Goal: Transaction & Acquisition: Purchase product/service

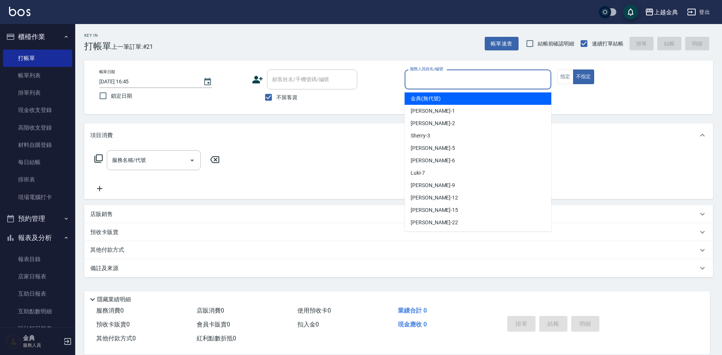
click at [416, 73] on input "服務人員姓名/編號" at bounding box center [478, 79] width 140 height 13
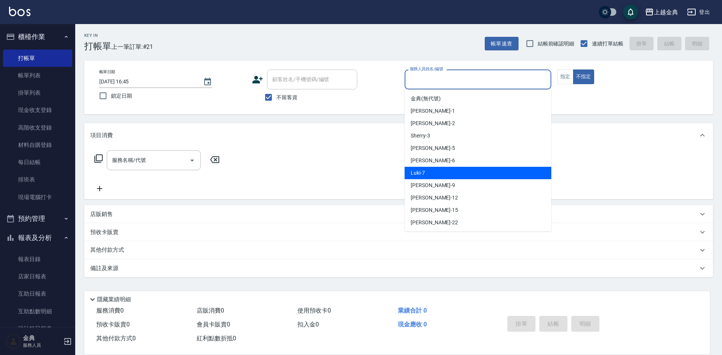
click at [464, 176] on div "Luki -7" at bounding box center [477, 173] width 147 height 12
type input "Luki-7"
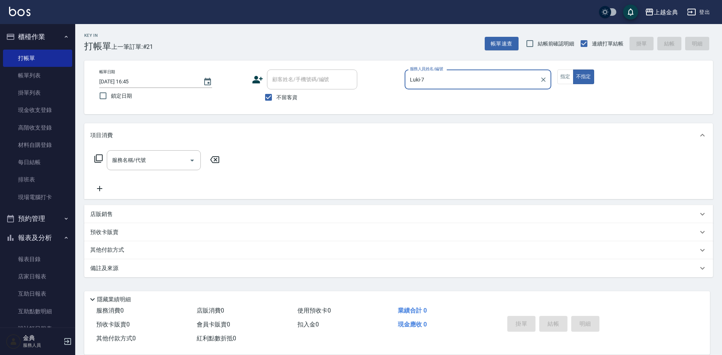
click at [101, 160] on icon at bounding box center [98, 158] width 9 height 9
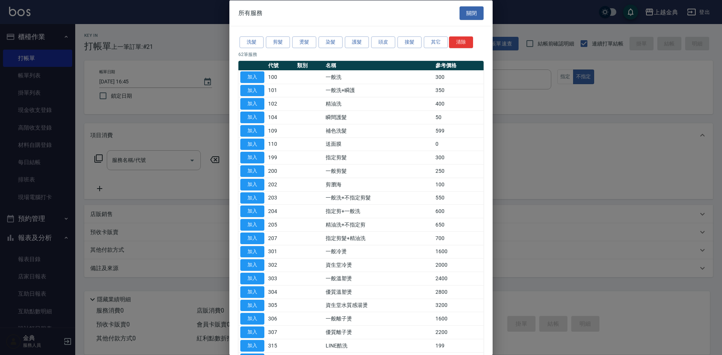
click at [98, 160] on div at bounding box center [361, 177] width 722 height 355
click at [386, 42] on button "頭皮" at bounding box center [383, 42] width 24 height 12
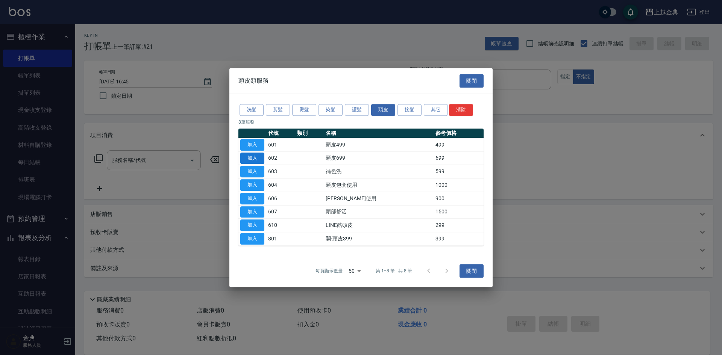
click at [257, 160] on button "加入" at bounding box center [252, 159] width 24 height 12
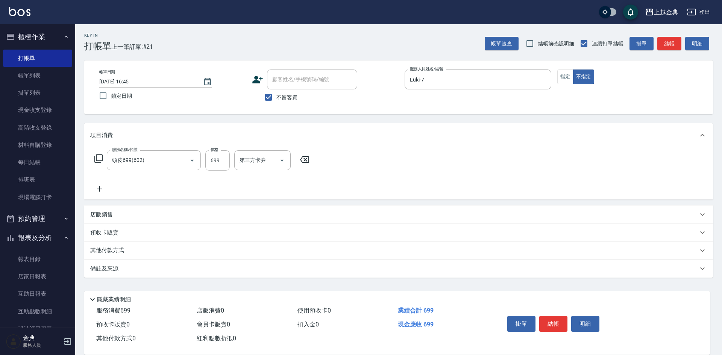
type input "頭皮699(602)"
click at [252, 159] on input "洗-1" at bounding box center [257, 160] width 38 height 13
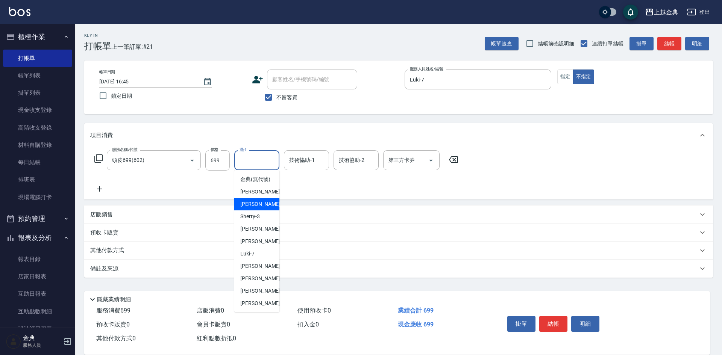
click at [259, 210] on div "Cindy -2" at bounding box center [256, 204] width 45 height 12
type input "Cindy-2"
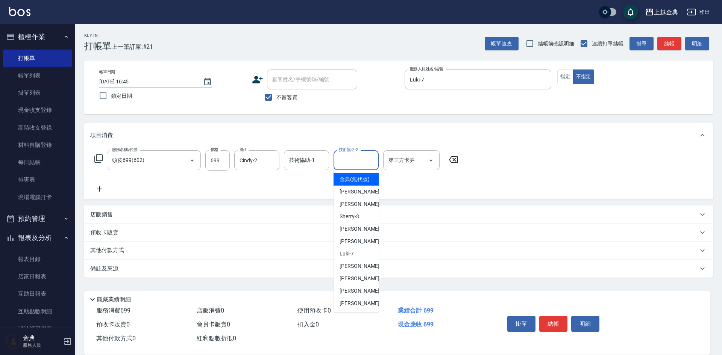
drag, startPoint x: 344, startPoint y: 158, endPoint x: 351, endPoint y: 180, distance: 23.4
click at [345, 158] on div "技術協助-2 技術協助-2" at bounding box center [355, 160] width 45 height 20
click at [354, 307] on span "[PERSON_NAME] -22" at bounding box center [362, 304] width 47 height 8
type input "[PERSON_NAME]-22"
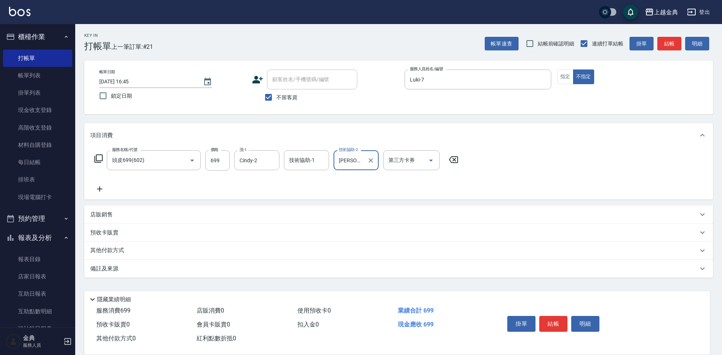
click at [99, 158] on icon at bounding box center [98, 158] width 9 height 9
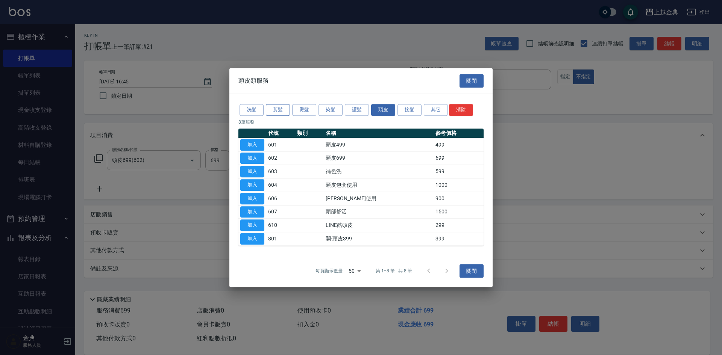
click at [283, 110] on button "剪髮" at bounding box center [278, 110] width 24 height 12
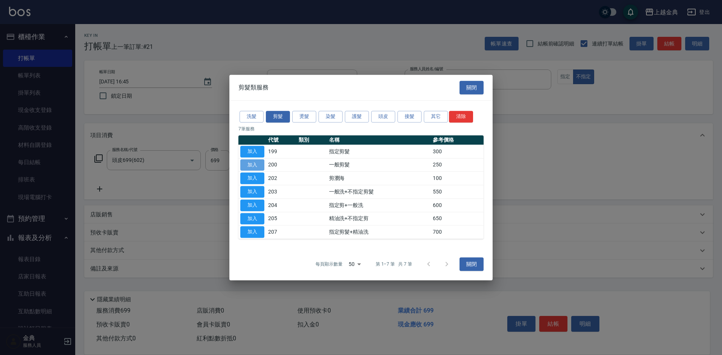
click at [253, 164] on button "加入" at bounding box center [252, 165] width 24 height 12
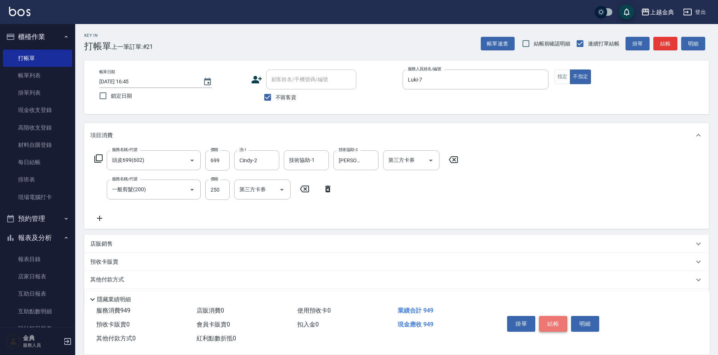
click at [558, 317] on button "結帳" at bounding box center [553, 324] width 28 height 16
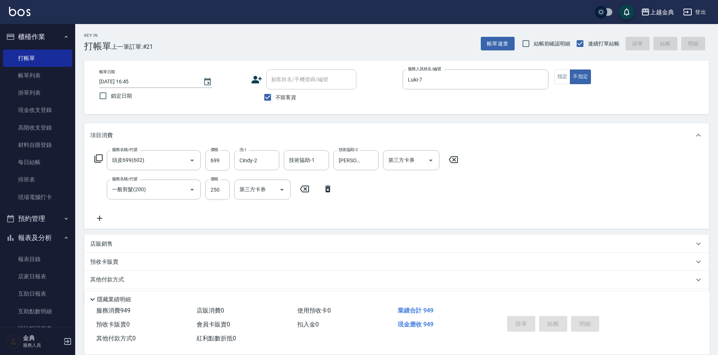
type input "[DATE] 17:16"
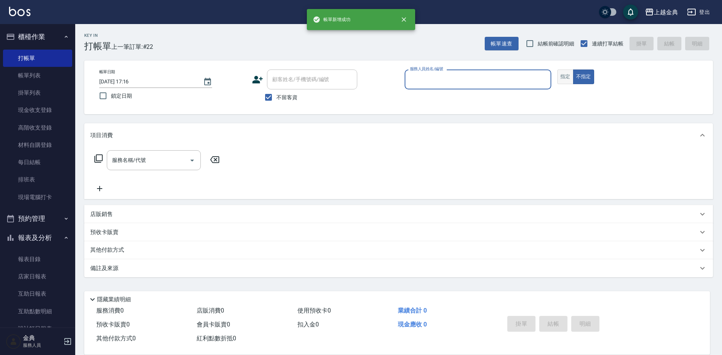
click at [566, 74] on button "指定" at bounding box center [565, 77] width 16 height 15
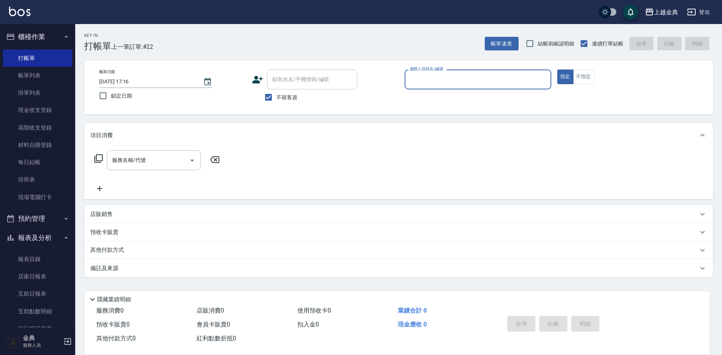
click at [480, 85] on input "服務人員姓名/編號" at bounding box center [478, 79] width 140 height 13
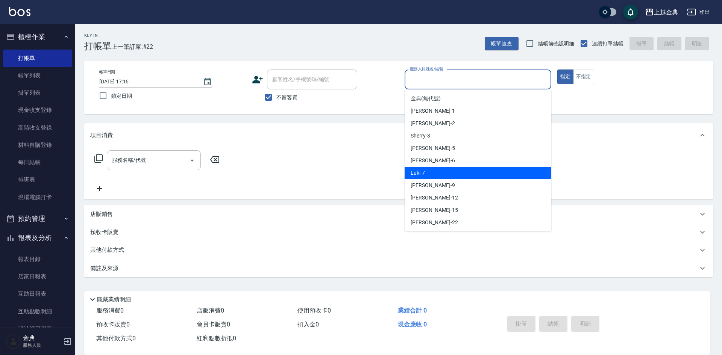
click at [460, 177] on div "Luki -7" at bounding box center [477, 173] width 147 height 12
type input "Luki-7"
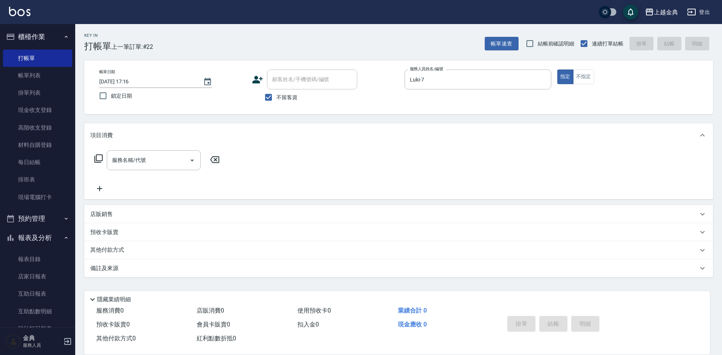
click at [99, 159] on icon at bounding box center [98, 158] width 9 height 9
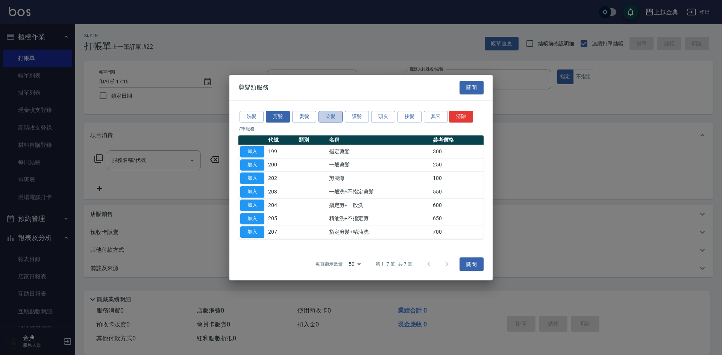
click at [320, 119] on button "染髮" at bounding box center [330, 117] width 24 height 12
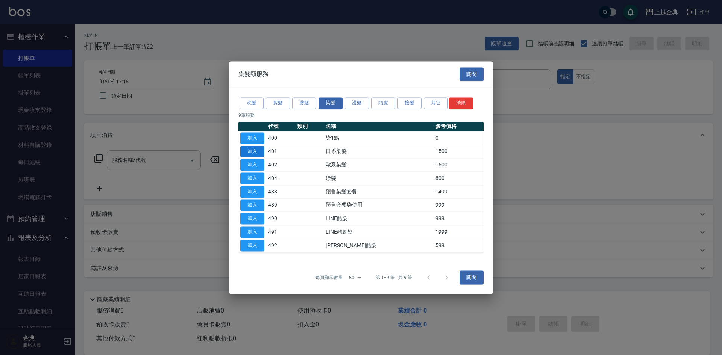
drag, startPoint x: 265, startPoint y: 148, endPoint x: 257, endPoint y: 149, distance: 7.9
click at [262, 148] on td "加入" at bounding box center [252, 152] width 28 height 14
click at [257, 150] on button "加入" at bounding box center [252, 152] width 24 height 12
type input "日系染髮(401)"
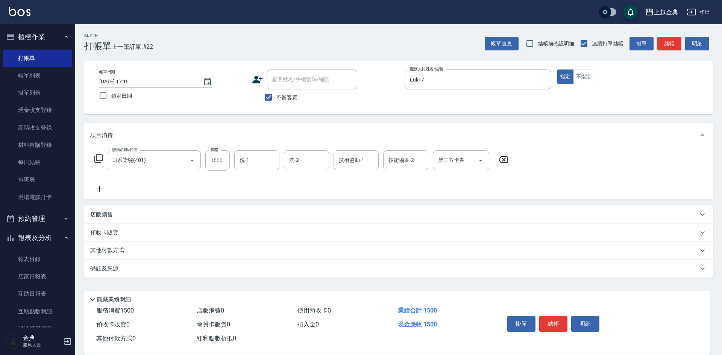
click at [208, 172] on div "服務名稱/代號 日系染髮(401) 服務名稱/代號 價格 1500 價格 洗-1 洗-1 洗-2 洗-2 技術協助-1 技術協助-1 技術協助-2 技術協助-…" at bounding box center [301, 171] width 422 height 43
type input "1490"
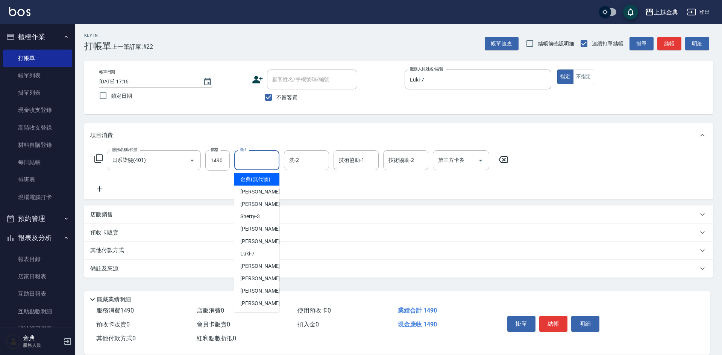
click at [246, 161] on input "洗-1" at bounding box center [257, 160] width 38 height 13
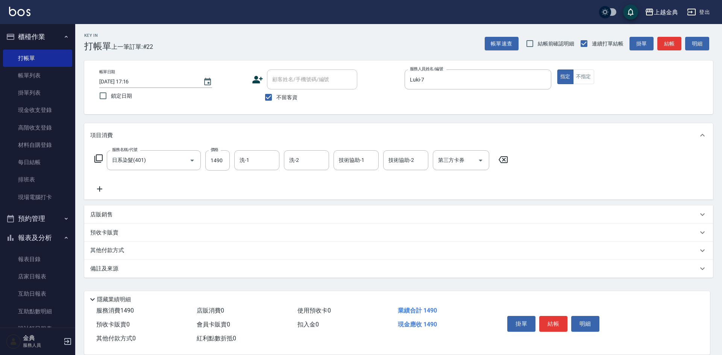
click at [250, 313] on div "店販消費 0" at bounding box center [244, 311] width 100 height 14
click at [250, 164] on input "洗-1" at bounding box center [257, 160] width 38 height 13
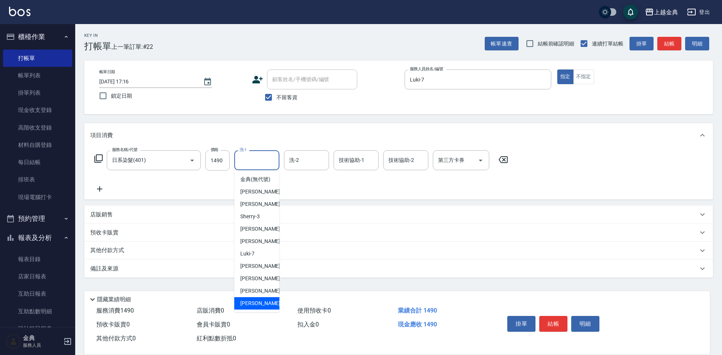
click at [259, 308] on div "[PERSON_NAME] -22" at bounding box center [256, 303] width 45 height 12
type input "[PERSON_NAME]-22"
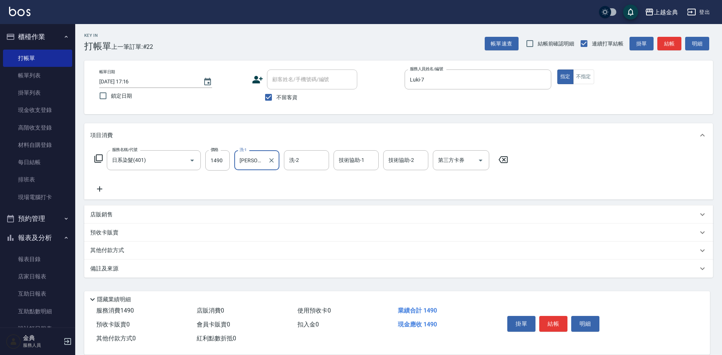
click at [112, 252] on p "其他付款方式" at bounding box center [109, 251] width 38 height 8
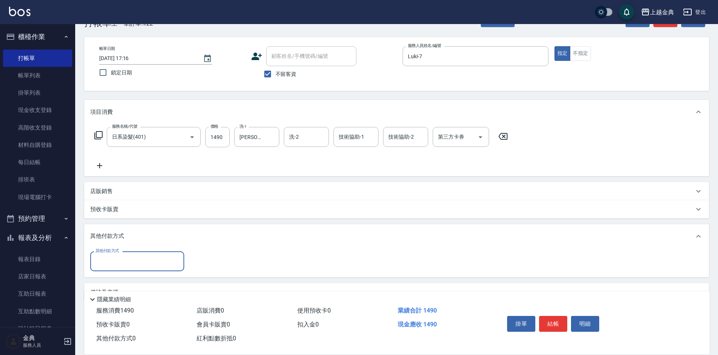
scroll to position [42, 0]
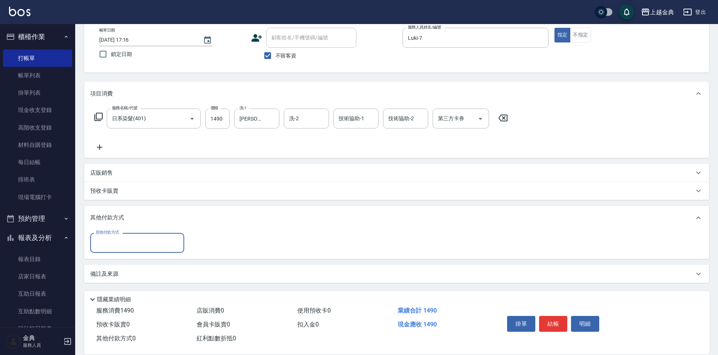
click at [107, 245] on input "其他付款方式" at bounding box center [137, 242] width 87 height 13
click at [120, 273] on span "信用卡" at bounding box center [137, 274] width 94 height 12
type input "信用卡"
type input "1490"
click at [553, 321] on button "結帳" at bounding box center [553, 324] width 28 height 16
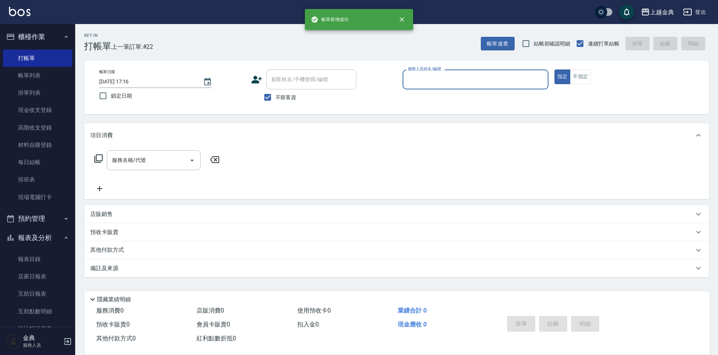
scroll to position [0, 0]
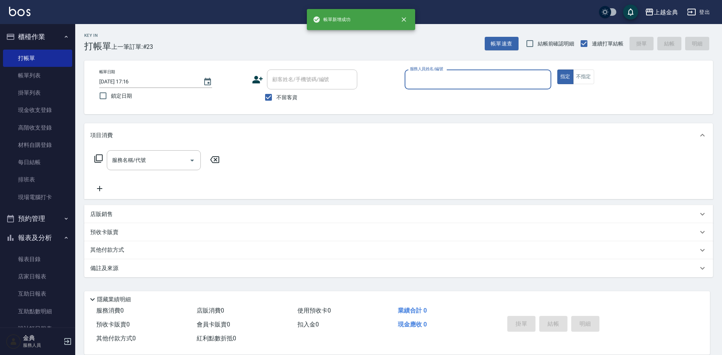
click at [448, 77] on input "服務人員姓名/編號" at bounding box center [478, 79] width 140 height 13
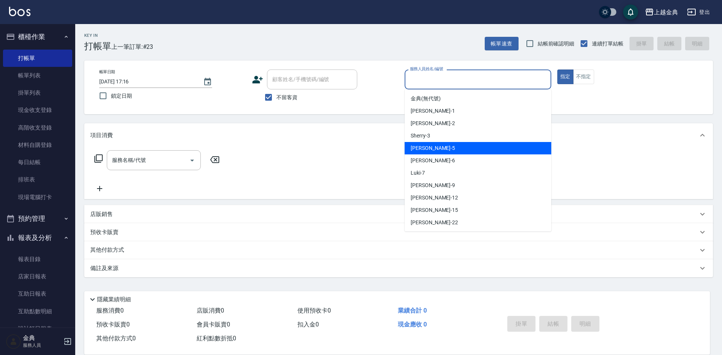
click at [438, 147] on div "[PERSON_NAME] -5" at bounding box center [477, 148] width 147 height 12
type input "[PERSON_NAME]-5"
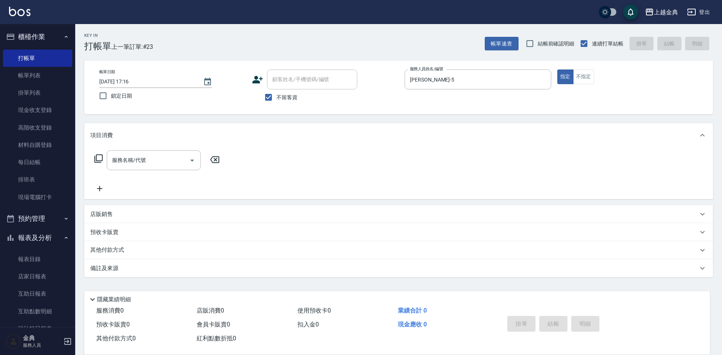
click at [98, 157] on icon at bounding box center [98, 158] width 9 height 9
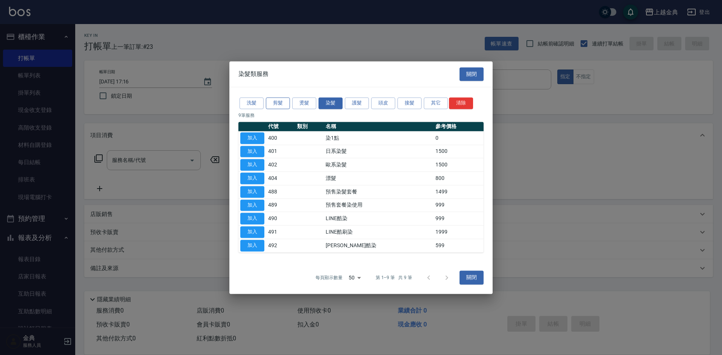
click at [274, 101] on button "剪髮" at bounding box center [278, 103] width 24 height 12
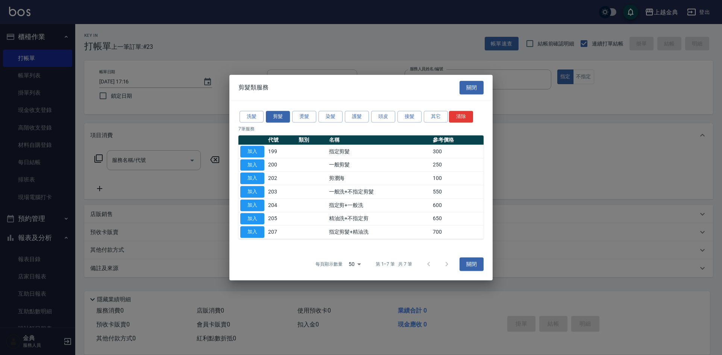
click at [250, 145] on td "加入" at bounding box center [252, 152] width 28 height 14
click at [253, 156] on button "加入" at bounding box center [252, 152] width 24 height 12
type input "指定剪髮(199)"
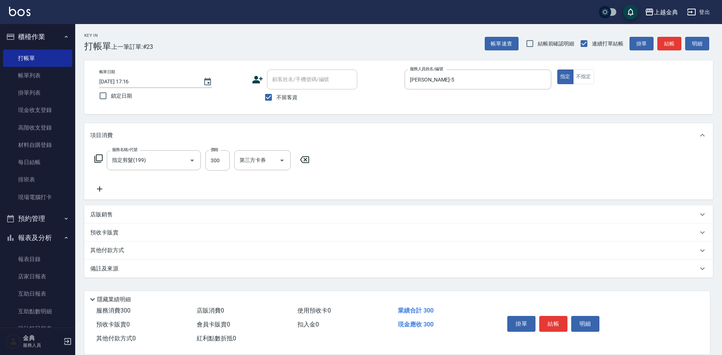
click at [557, 319] on button "結帳" at bounding box center [553, 324] width 28 height 16
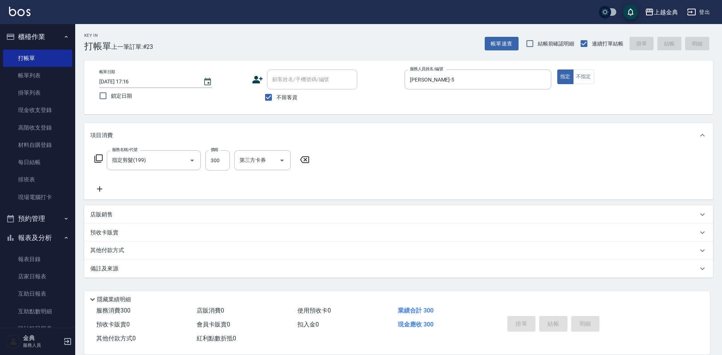
type input "[DATE] 17:17"
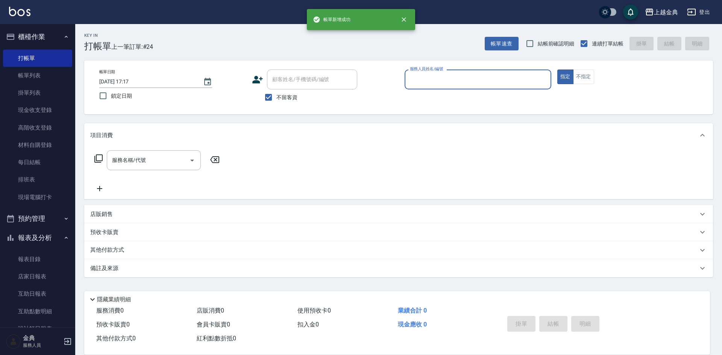
click at [433, 76] on input "服務人員姓名/編號" at bounding box center [478, 79] width 140 height 13
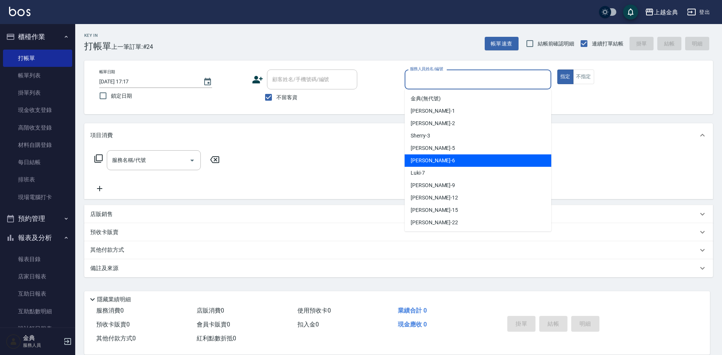
click at [434, 161] on div "[PERSON_NAME] -6" at bounding box center [477, 160] width 147 height 12
type input "[PERSON_NAME]-6"
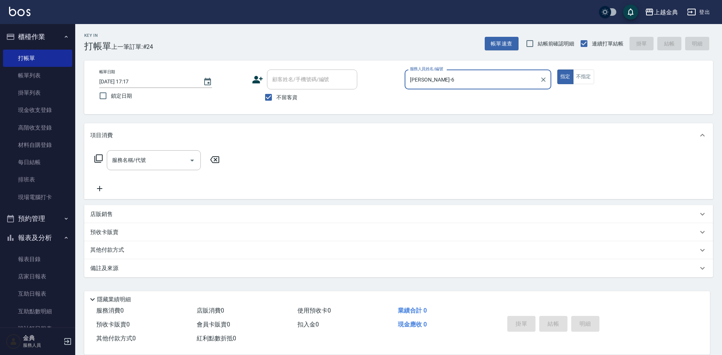
click at [103, 161] on icon at bounding box center [98, 158] width 9 height 9
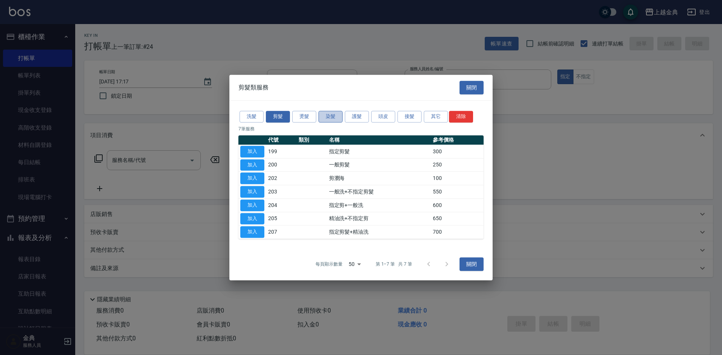
click at [323, 115] on button "染髮" at bounding box center [330, 117] width 24 height 12
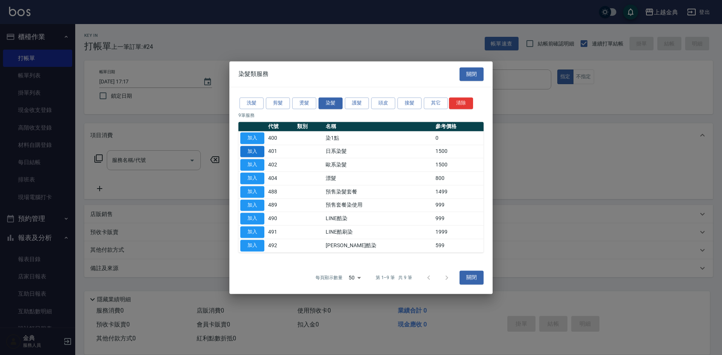
click at [256, 153] on button "加入" at bounding box center [252, 152] width 24 height 12
type input "日系染髮(401)"
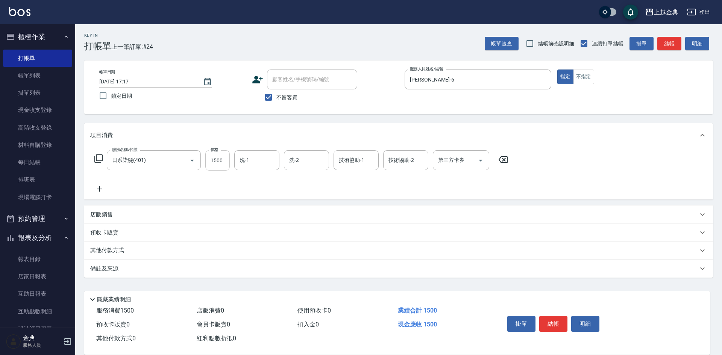
click at [227, 163] on input "1500" at bounding box center [217, 160] width 24 height 20
click at [98, 156] on icon at bounding box center [98, 158] width 9 height 9
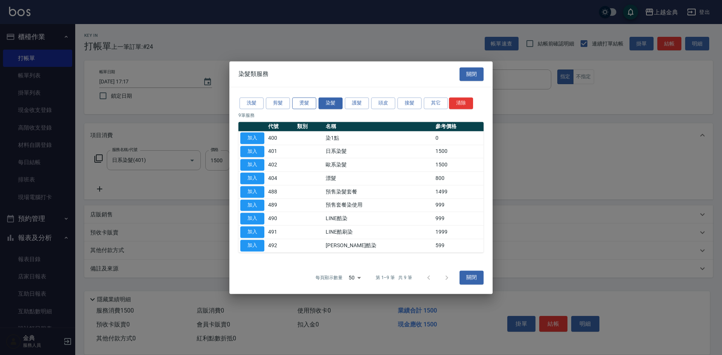
click at [297, 102] on button "燙髮" at bounding box center [304, 103] width 24 height 12
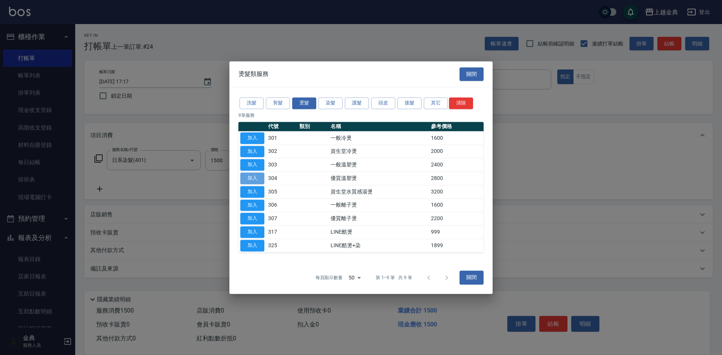
click at [256, 177] on button "加入" at bounding box center [252, 179] width 24 height 12
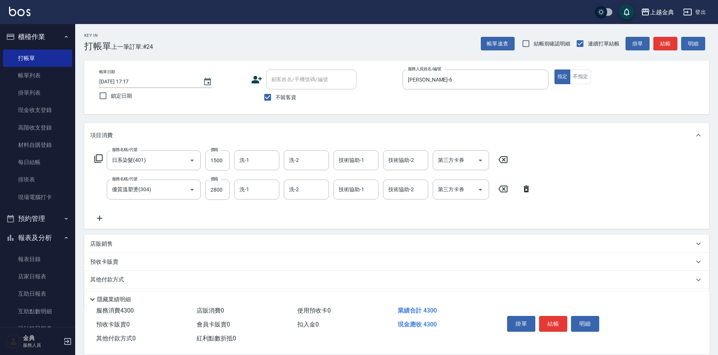
click at [507, 160] on icon at bounding box center [502, 159] width 9 height 7
click at [222, 189] on input "2800" at bounding box center [217, 189] width 24 height 20
type input "3999"
click at [111, 277] on p "其他付款方式" at bounding box center [109, 280] width 38 height 8
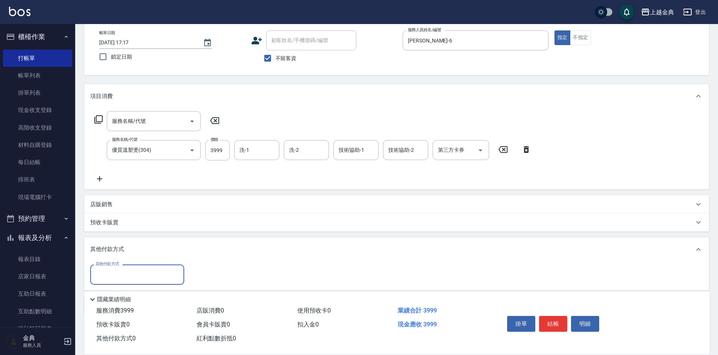
scroll to position [71, 0]
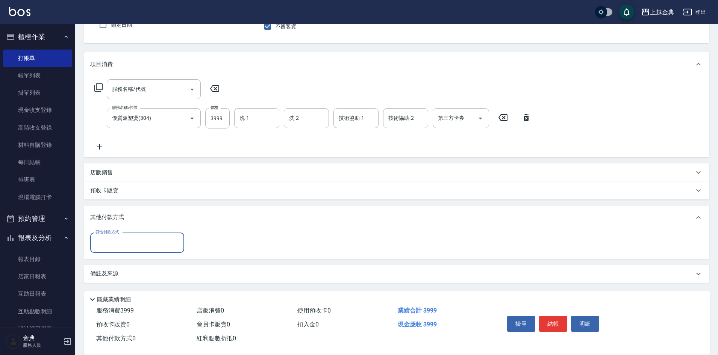
drag, startPoint x: 110, startPoint y: 236, endPoint x: 113, endPoint y: 250, distance: 13.9
click at [110, 237] on input "其他付款方式" at bounding box center [137, 242] width 87 height 13
drag, startPoint x: 120, startPoint y: 268, endPoint x: 202, endPoint y: 240, distance: 86.2
click at [121, 268] on ul "名留集團消費禮券 信用卡 質感大吉現金券 轉帳" at bounding box center [137, 281] width 94 height 56
click at [92, 279] on span "信用卡" at bounding box center [137, 274] width 94 height 12
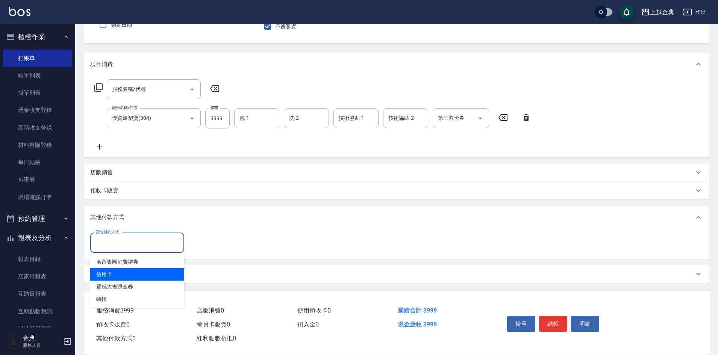
type input "信用卡"
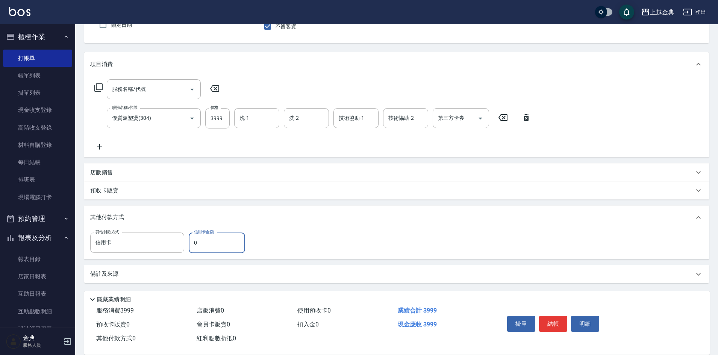
click at [221, 239] on input "0" at bounding box center [217, 243] width 56 height 20
type input "3999"
click at [549, 319] on button "結帳" at bounding box center [553, 324] width 28 height 16
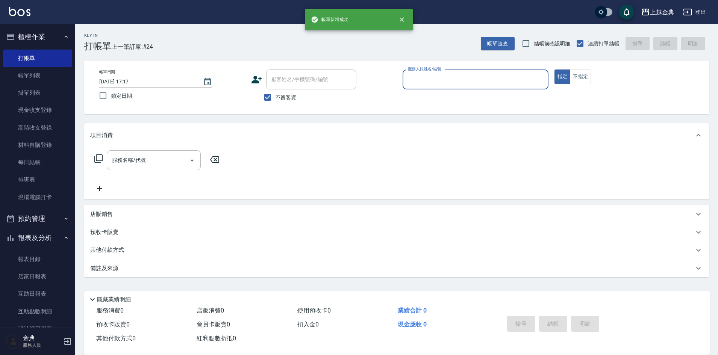
scroll to position [0, 0]
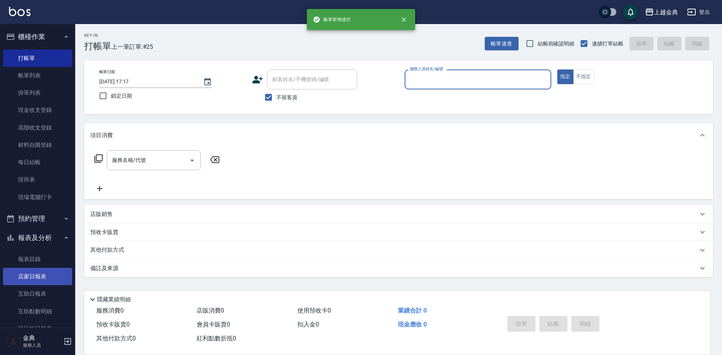
click at [31, 278] on link "店家日報表" at bounding box center [37, 276] width 69 height 17
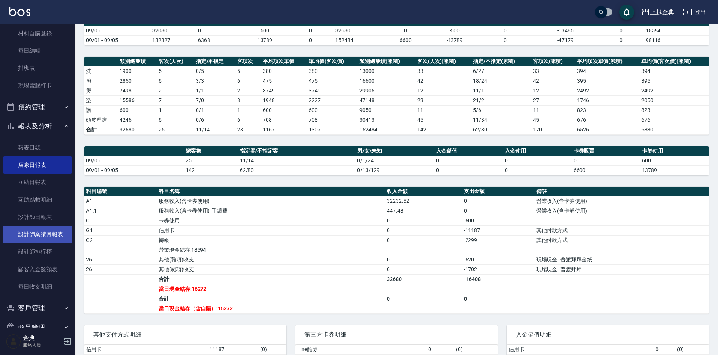
scroll to position [113, 0]
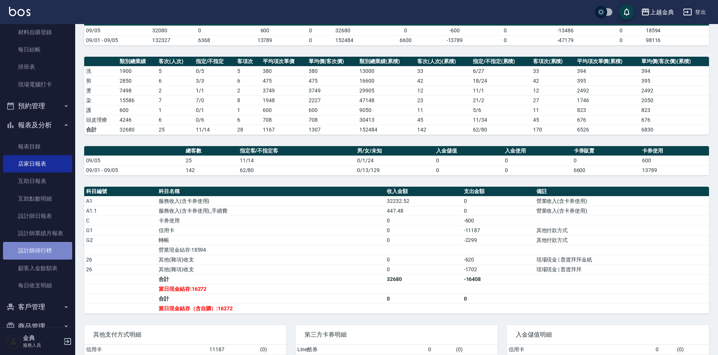
click at [39, 249] on link "設計師排行榜" at bounding box center [37, 250] width 69 height 17
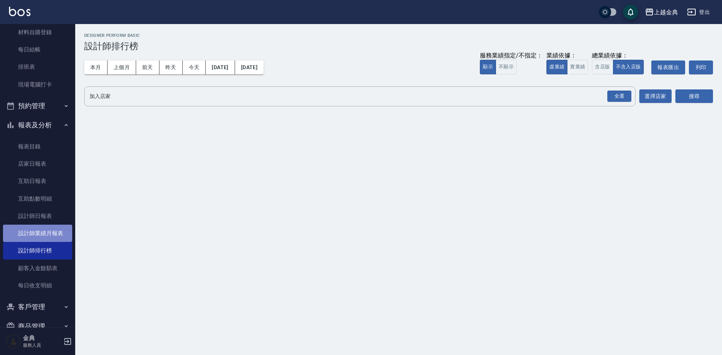
click at [55, 230] on link "設計師業績月報表" at bounding box center [37, 233] width 69 height 17
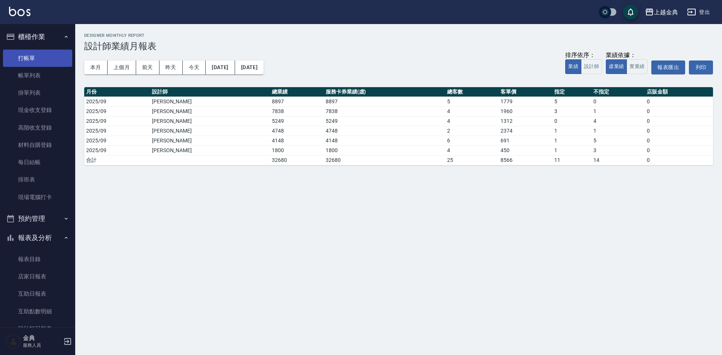
click at [34, 63] on link "打帳單" at bounding box center [37, 58] width 69 height 17
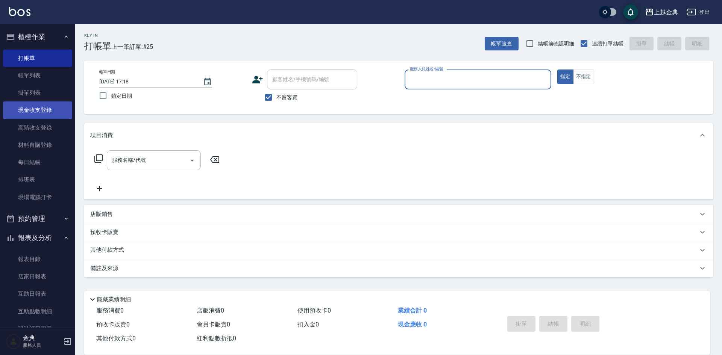
click at [33, 115] on link "現金收支登錄" at bounding box center [37, 109] width 69 height 17
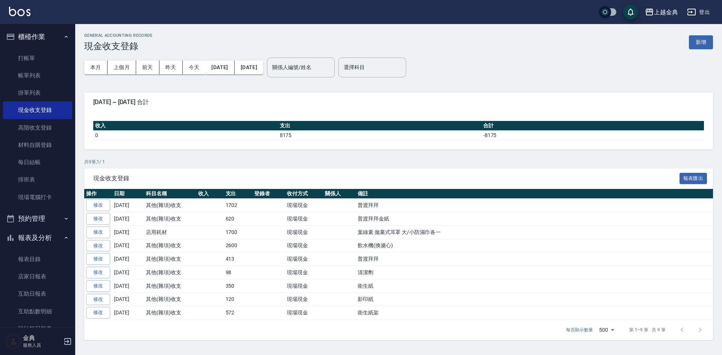
click at [707, 31] on div "GENERAL ACCOUNTING RECORDS 現金收支登錄 新增 本月 上個月 [DATE] [DATE] [DATE] [DATE] [DATE] …" at bounding box center [398, 186] width 646 height 325
click at [703, 40] on button "新增" at bounding box center [701, 42] width 24 height 14
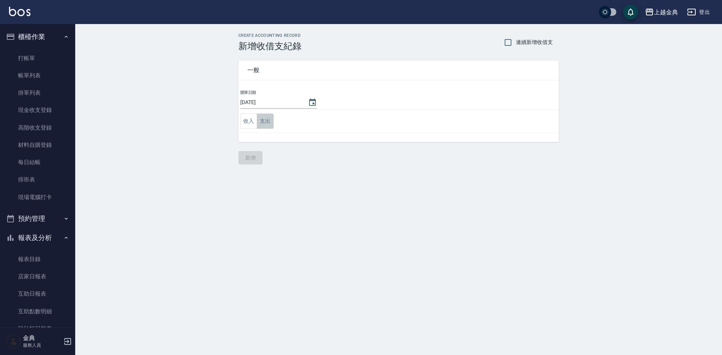
click at [260, 118] on button "支出" at bounding box center [265, 121] width 17 height 15
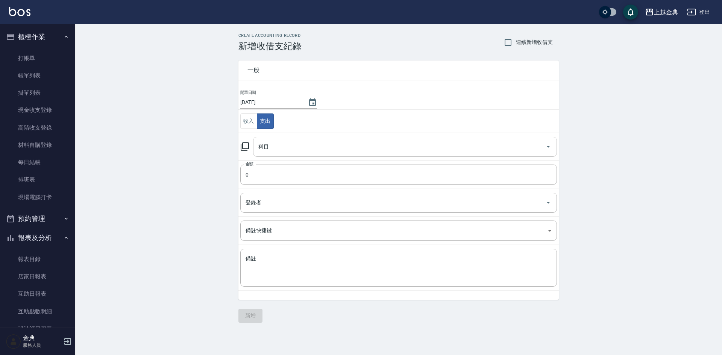
click at [278, 148] on input "科目" at bounding box center [399, 146] width 286 height 13
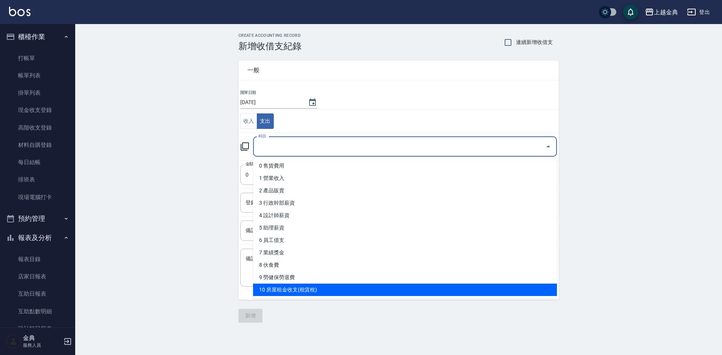
click at [318, 288] on li "10 房屋租金收支(租賃稅)" at bounding box center [405, 290] width 304 height 12
type input "10 房屋租金收支(租賃稅)"
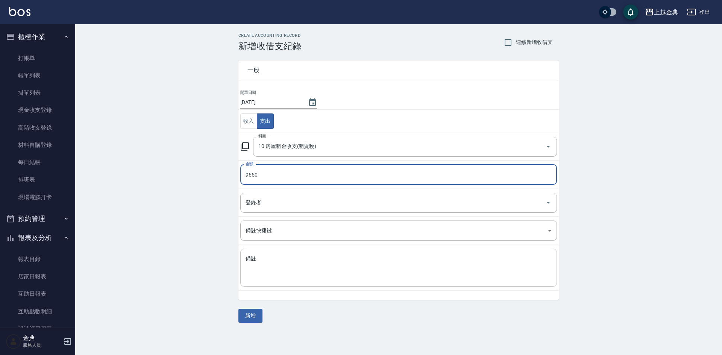
type input "9650"
click at [257, 274] on textarea "備註" at bounding box center [398, 268] width 306 height 26
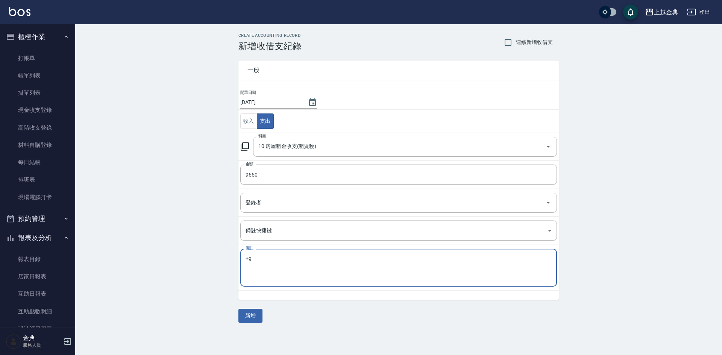
type textarea "+"
type textarea "7964+1681+5元手續費"
click at [256, 312] on button "新增" at bounding box center [250, 316] width 24 height 14
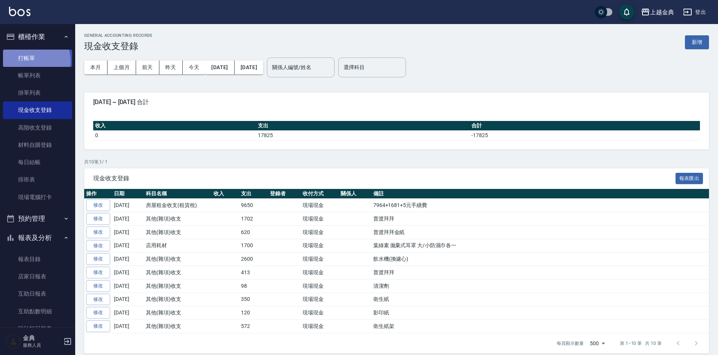
click at [32, 61] on link "打帳單" at bounding box center [37, 58] width 69 height 17
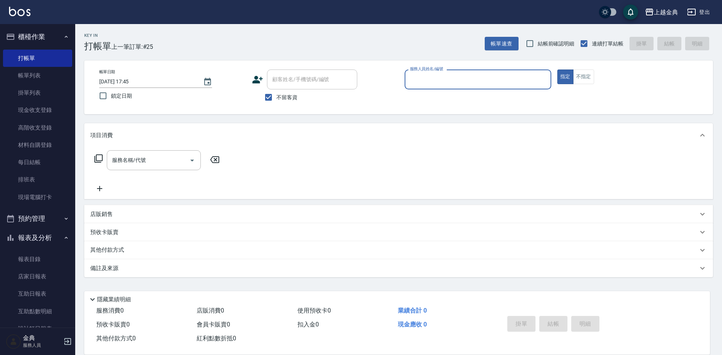
click at [450, 76] on input "服務人員姓名/編號" at bounding box center [478, 79] width 140 height 13
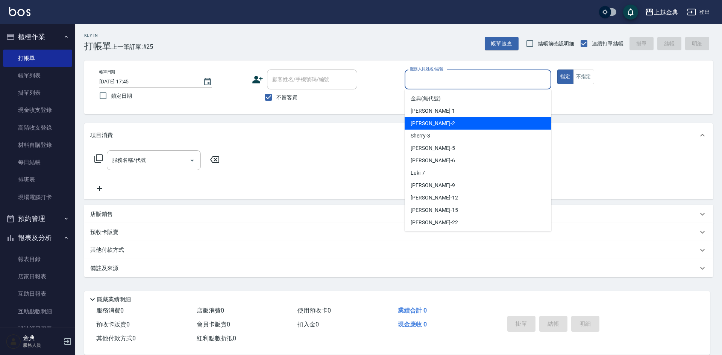
click at [440, 121] on div "Cindy -2" at bounding box center [477, 123] width 147 height 12
type input "Cindy-2"
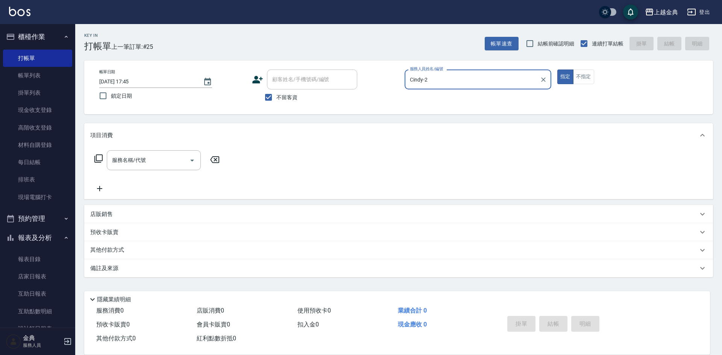
click at [97, 161] on icon at bounding box center [98, 158] width 8 height 8
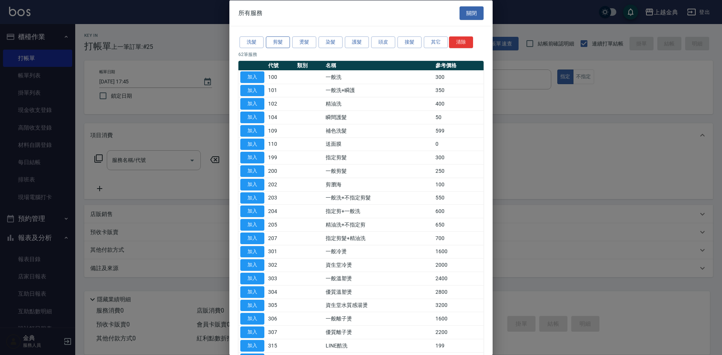
click at [274, 46] on button "剪髮" at bounding box center [278, 42] width 24 height 12
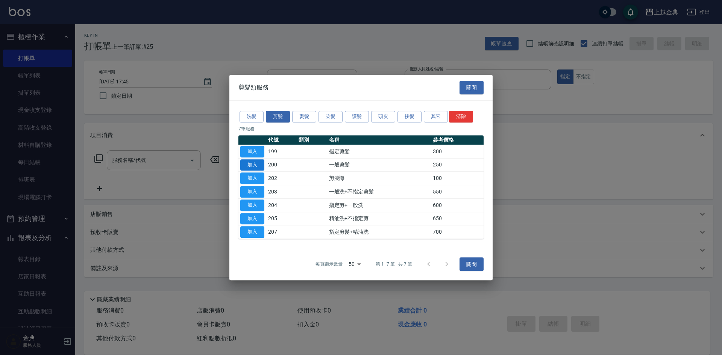
click at [251, 167] on button "加入" at bounding box center [252, 165] width 24 height 12
type input "一般剪髮(200)"
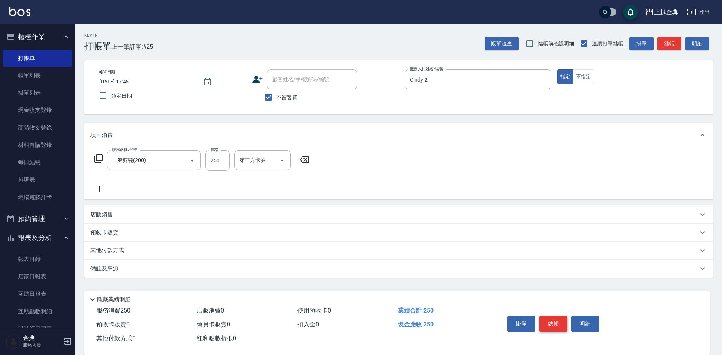
click at [554, 320] on button "結帳" at bounding box center [553, 324] width 28 height 16
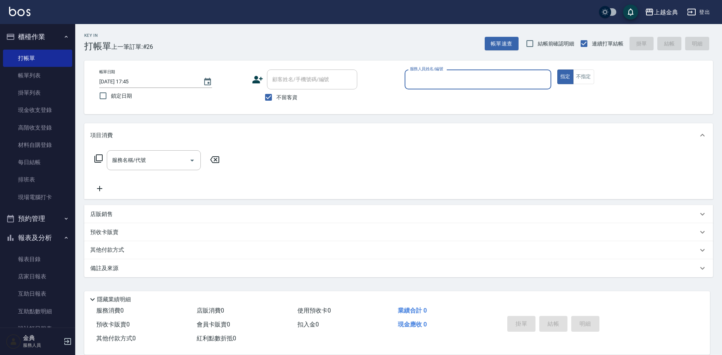
click at [419, 81] on input "服務人員姓名/編號" at bounding box center [478, 79] width 140 height 13
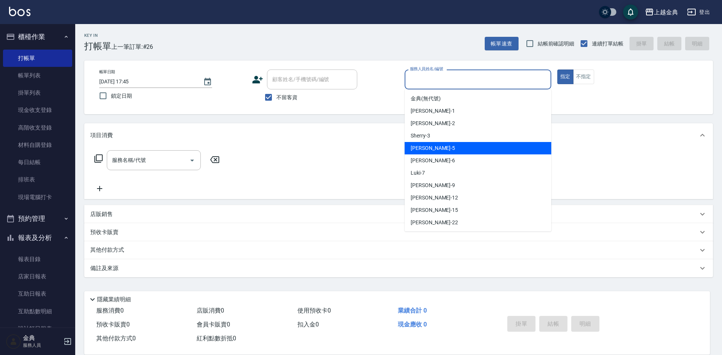
click at [435, 149] on div "[PERSON_NAME] -5" at bounding box center [477, 148] width 147 height 12
type input "[PERSON_NAME]-5"
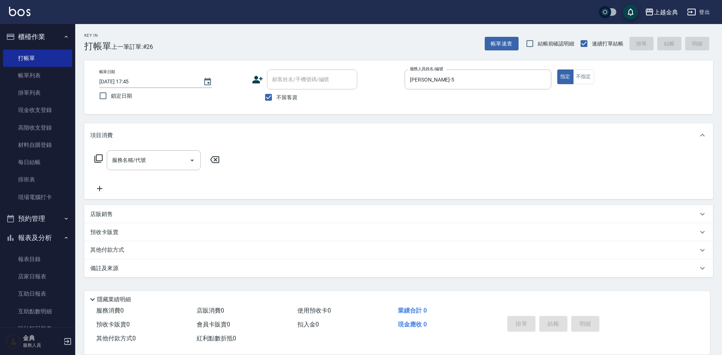
click at [94, 158] on div "服務名稱/代號 服務名稱/代號" at bounding box center [157, 160] width 134 height 20
click at [96, 158] on icon at bounding box center [98, 158] width 9 height 9
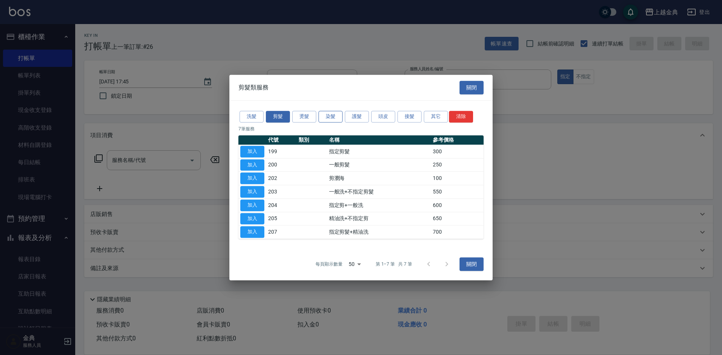
click at [326, 116] on button "染髮" at bounding box center [330, 117] width 24 height 12
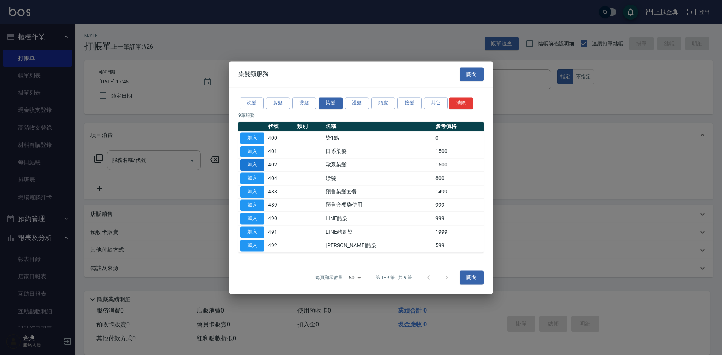
click at [258, 161] on button "加入" at bounding box center [252, 165] width 24 height 12
type input "歐系染髮(402)"
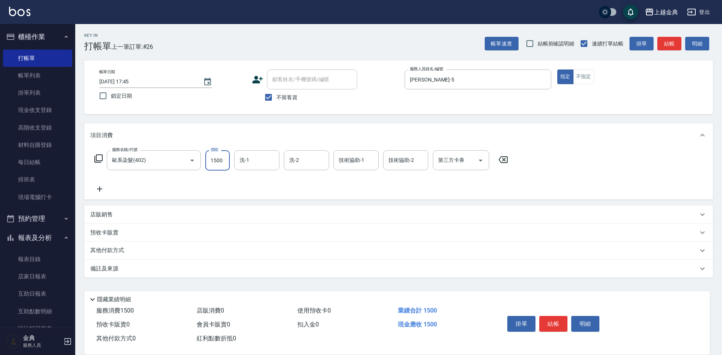
click at [223, 160] on input "1500" at bounding box center [217, 160] width 24 height 20
type input "2899"
click at [130, 254] on div "其他付款方式" at bounding box center [393, 251] width 607 height 8
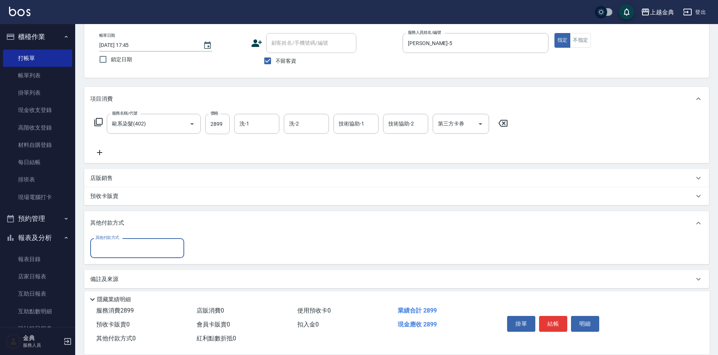
scroll to position [42, 0]
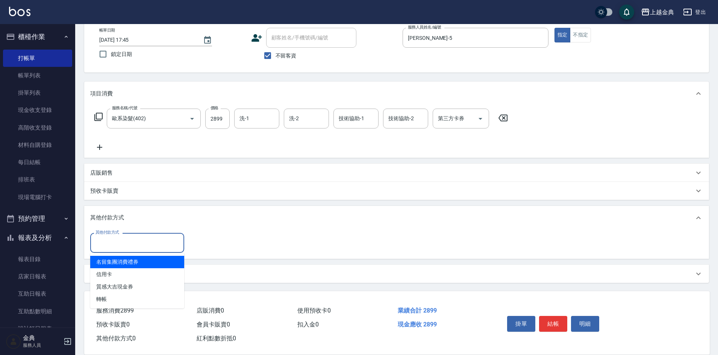
click at [126, 247] on input "其他付款方式" at bounding box center [137, 242] width 87 height 13
click at [125, 278] on span "信用卡" at bounding box center [137, 274] width 94 height 12
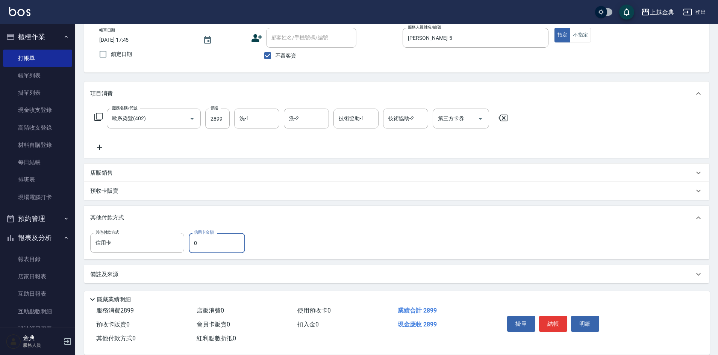
type input "信用卡"
click at [217, 244] on input "0" at bounding box center [217, 243] width 56 height 20
type input "2899"
click at [562, 316] on button "結帳" at bounding box center [553, 324] width 28 height 16
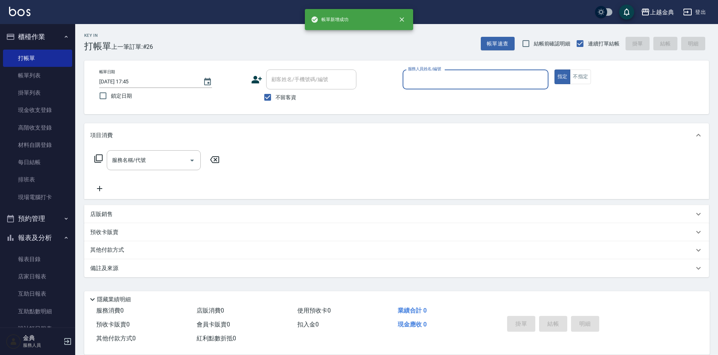
scroll to position [0, 0]
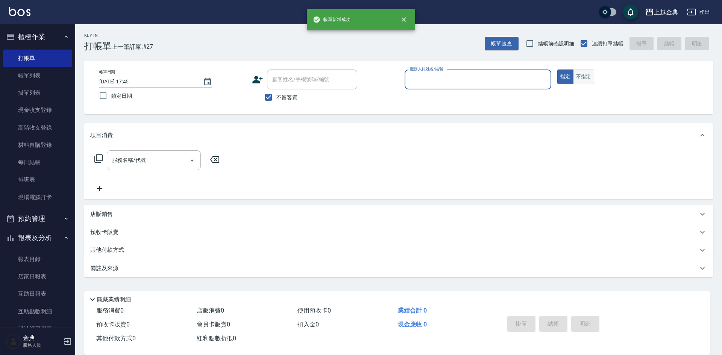
click at [587, 78] on button "不指定" at bounding box center [583, 77] width 21 height 15
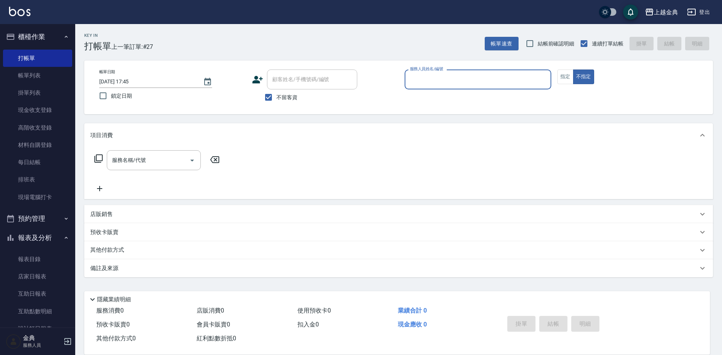
click at [527, 79] on input "服務人員姓名/編號" at bounding box center [478, 79] width 140 height 13
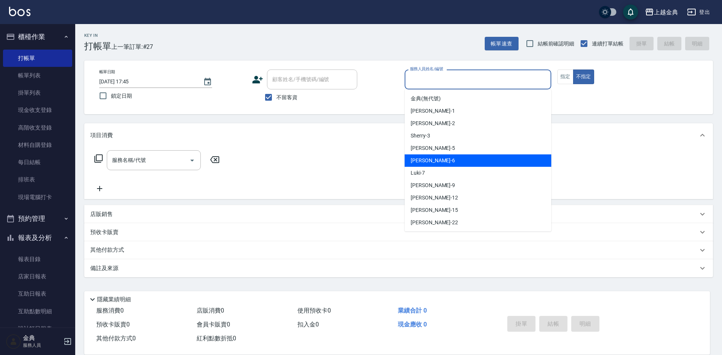
click at [450, 163] on div "[PERSON_NAME] -6" at bounding box center [477, 160] width 147 height 12
type input "[PERSON_NAME]-6"
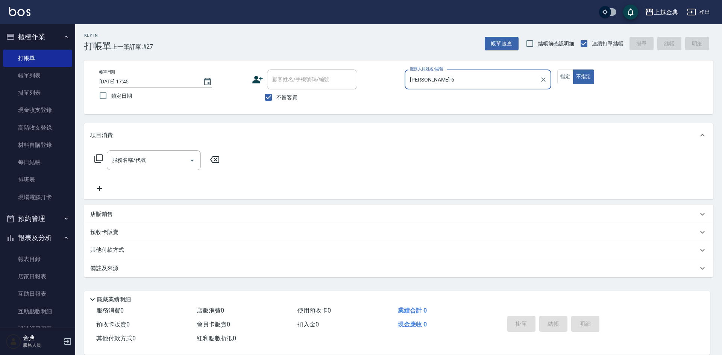
click at [97, 157] on icon at bounding box center [98, 158] width 9 height 9
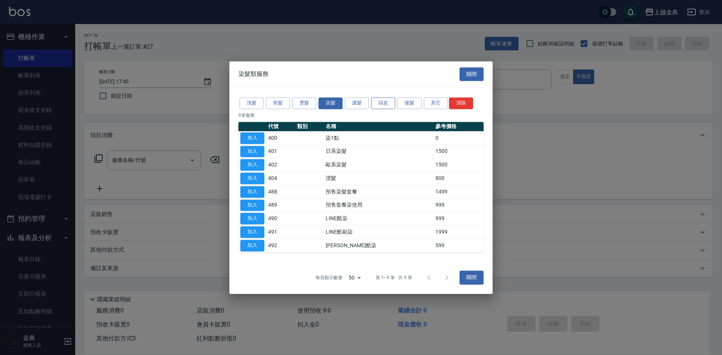
click at [375, 105] on button "頭皮" at bounding box center [383, 103] width 24 height 12
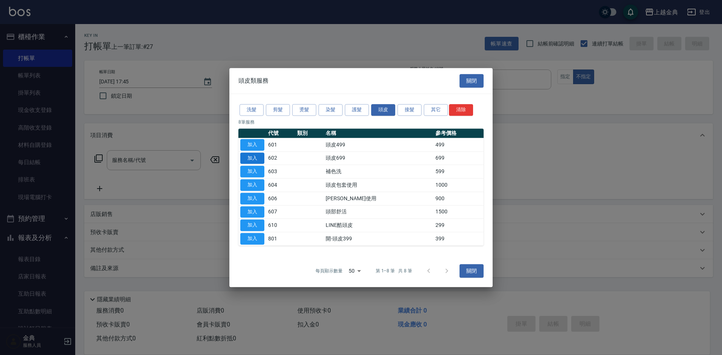
click at [255, 160] on button "加入" at bounding box center [252, 159] width 24 height 12
type input "頭皮699(602)"
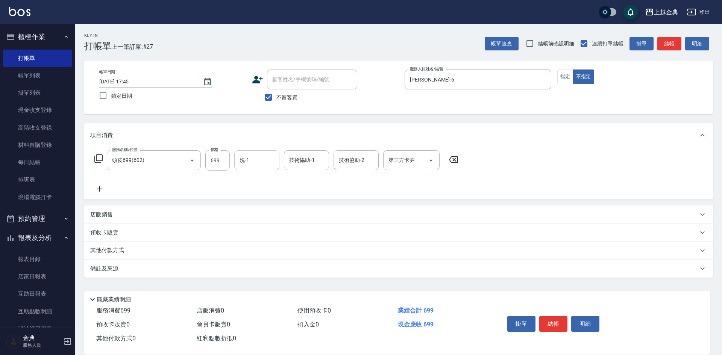
click at [263, 154] on div "洗-1" at bounding box center [256, 160] width 45 height 20
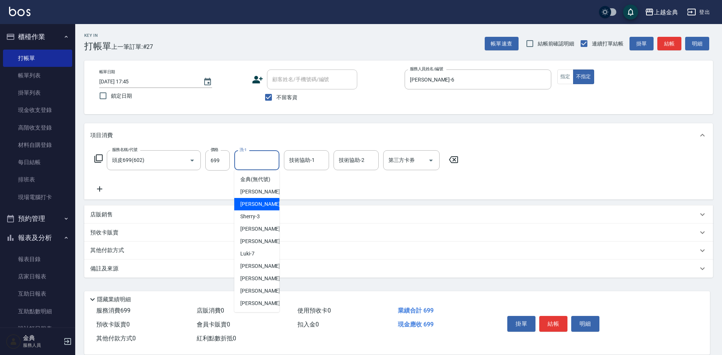
click at [264, 210] on div "Cindy -2" at bounding box center [256, 204] width 45 height 12
type input "Cindy-2"
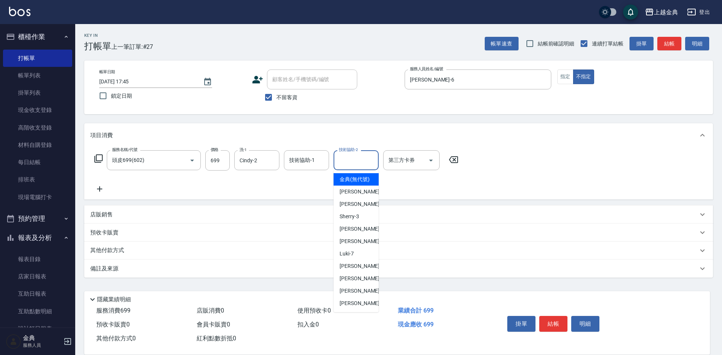
click at [342, 160] on input "技術協助-2" at bounding box center [356, 160] width 38 height 13
click at [352, 307] on span "[PERSON_NAME] -22" at bounding box center [362, 304] width 47 height 8
type input "[PERSON_NAME]-22"
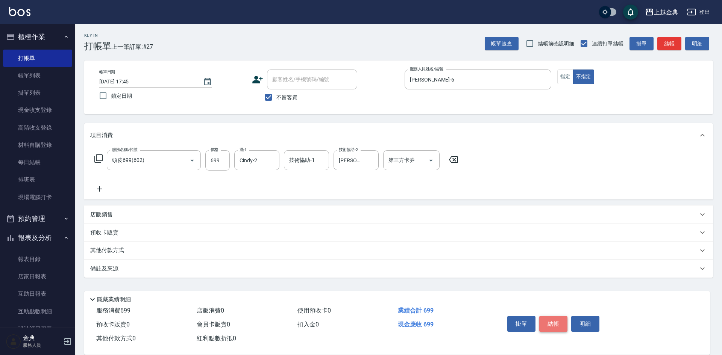
click at [556, 316] on button "結帳" at bounding box center [553, 324] width 28 height 16
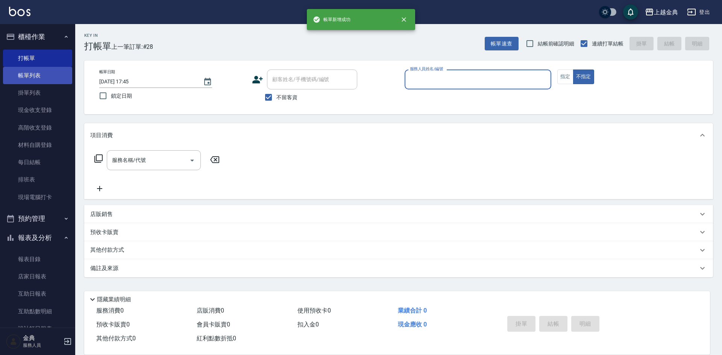
drag, startPoint x: 53, startPoint y: 68, endPoint x: 47, endPoint y: 73, distance: 7.7
click at [53, 67] on link "帳單列表" at bounding box center [37, 75] width 69 height 17
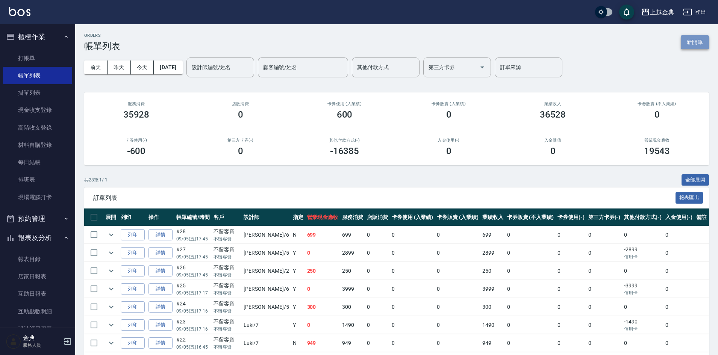
click at [695, 44] on button "新開單" at bounding box center [695, 42] width 28 height 14
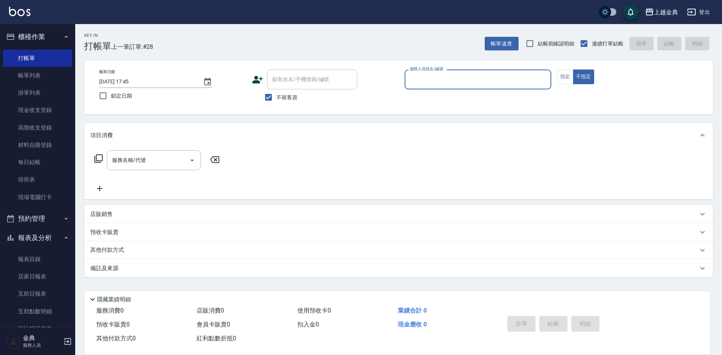
drag, startPoint x: 447, startPoint y: 80, endPoint x: 445, endPoint y: 88, distance: 7.3
click at [447, 81] on input "服務人員姓名/編號" at bounding box center [478, 79] width 140 height 13
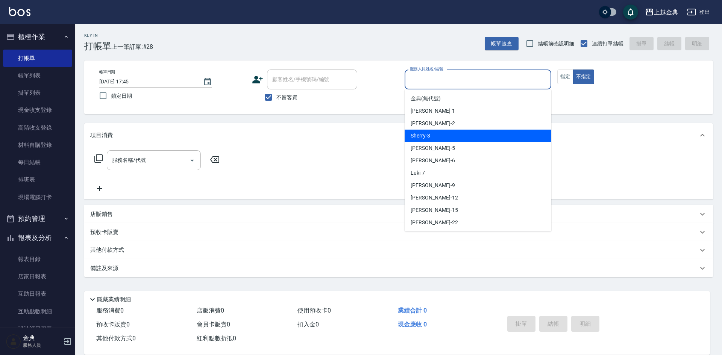
click at [435, 142] on div "Sherry -3" at bounding box center [477, 136] width 147 height 12
type input "Sherry-3"
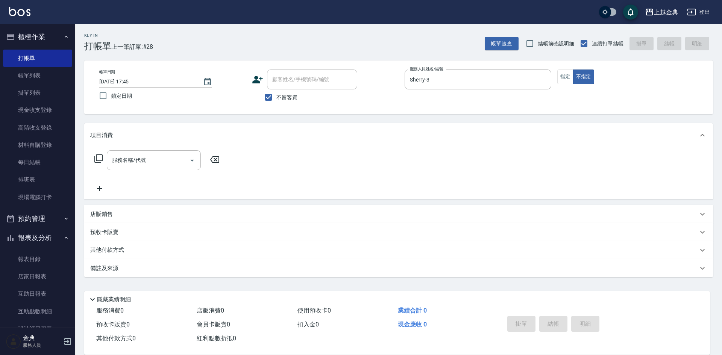
click at [99, 158] on icon at bounding box center [98, 158] width 9 height 9
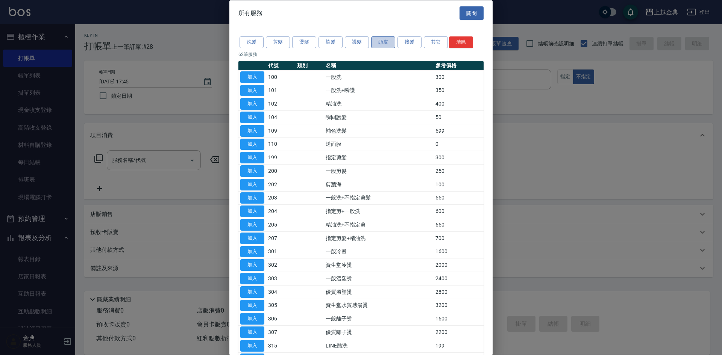
click at [385, 39] on button "頭皮" at bounding box center [383, 42] width 24 height 12
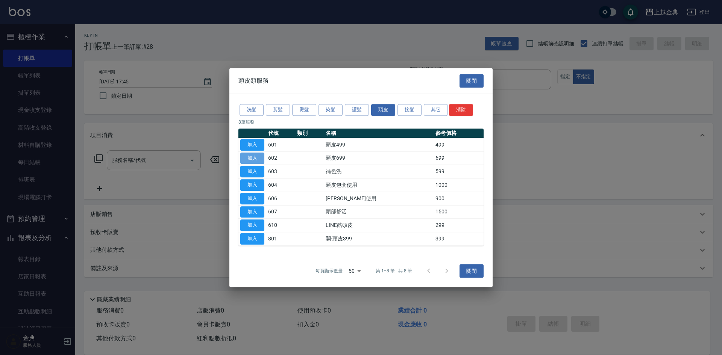
click at [246, 159] on button "加入" at bounding box center [252, 159] width 24 height 12
type input "頭皮699(602)"
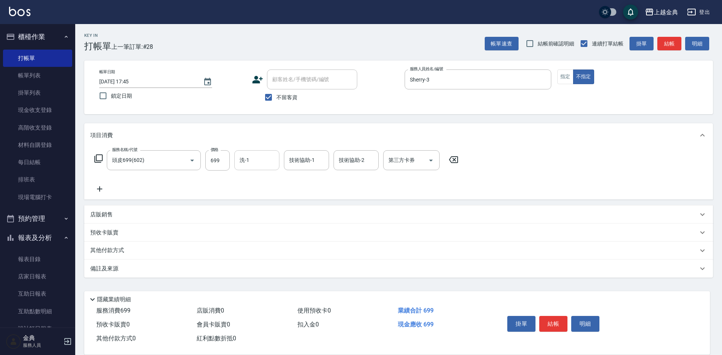
click at [250, 161] on input "洗-1" at bounding box center [257, 160] width 38 height 13
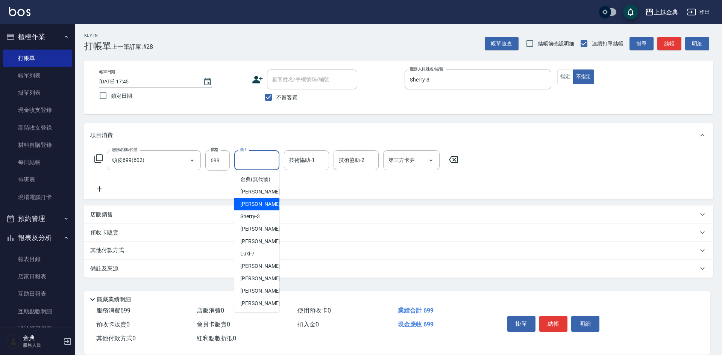
click at [263, 210] on div "Cindy -2" at bounding box center [256, 204] width 45 height 12
type input "Cindy-2"
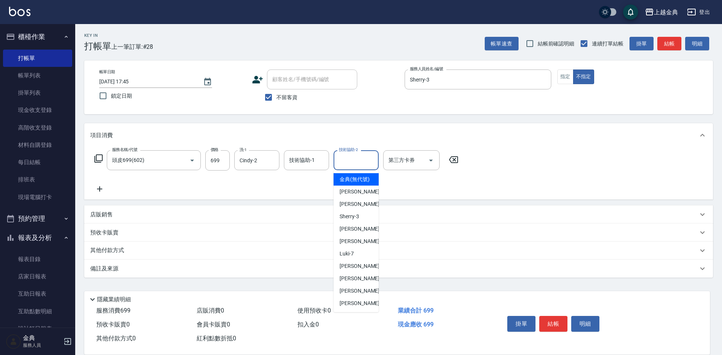
drag, startPoint x: 363, startPoint y: 161, endPoint x: 363, endPoint y: 197, distance: 35.3
click at [363, 162] on input "技術協助-2" at bounding box center [356, 160] width 38 height 13
click at [364, 223] on div "Sherry -3" at bounding box center [355, 216] width 45 height 12
type input "Sherry-3"
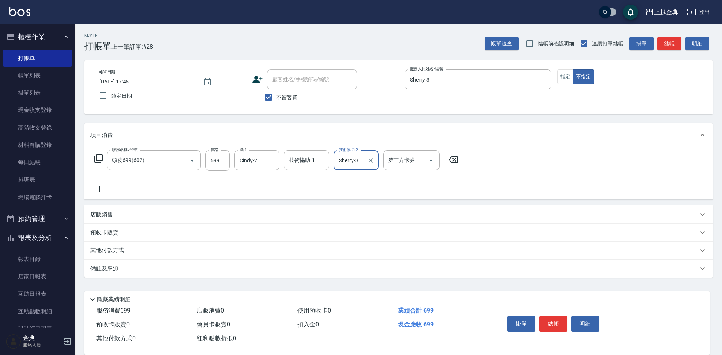
click at [98, 158] on icon at bounding box center [98, 158] width 9 height 9
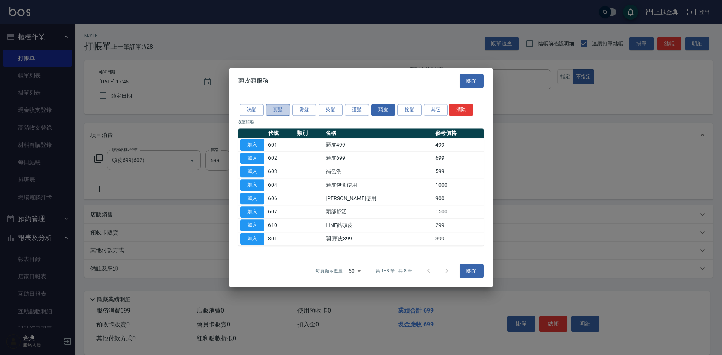
click at [279, 109] on button "剪髮" at bounding box center [278, 110] width 24 height 12
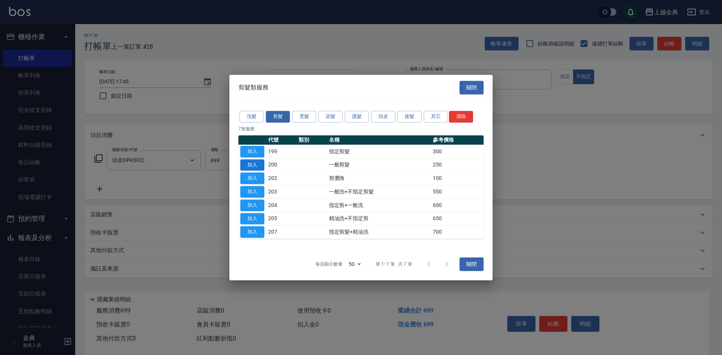
click at [254, 165] on button "加入" at bounding box center [252, 165] width 24 height 12
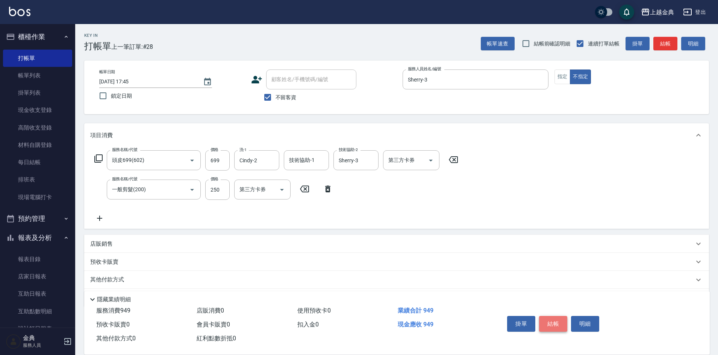
click at [553, 316] on button "結帳" at bounding box center [553, 324] width 28 height 16
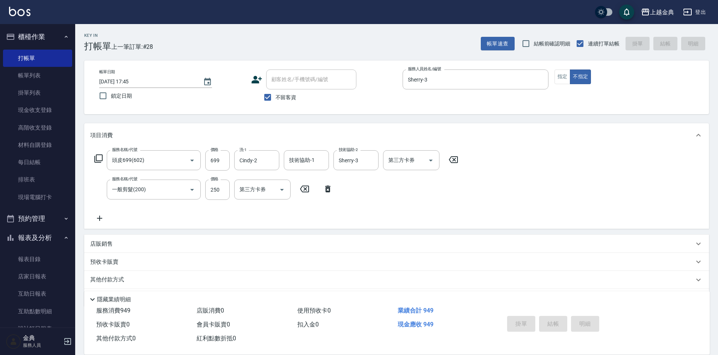
type input "[DATE] 17:46"
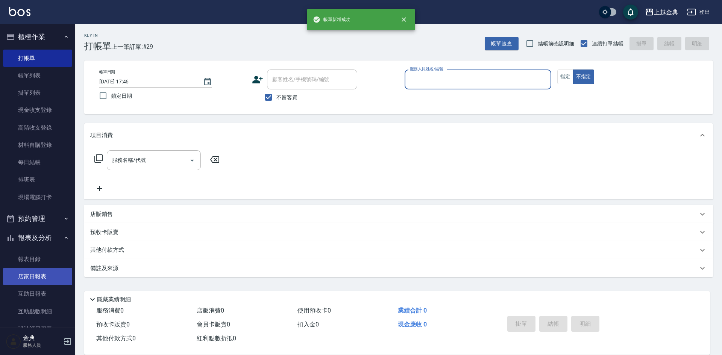
click at [33, 275] on link "店家日報表" at bounding box center [37, 276] width 69 height 17
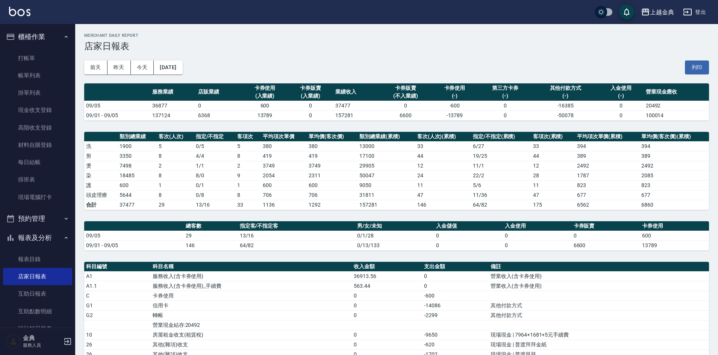
click at [433, 39] on div "Merchant Daily Report 店家日報表" at bounding box center [396, 42] width 625 height 18
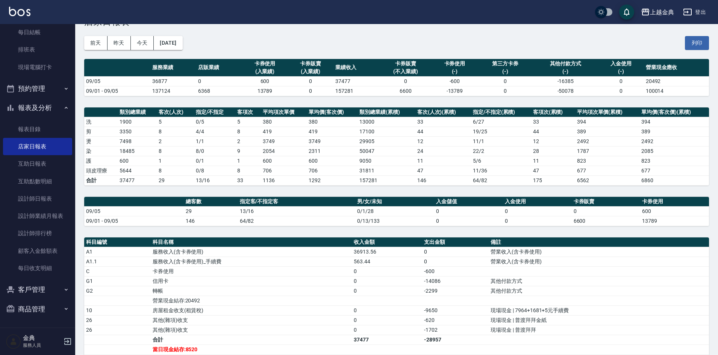
scroll to position [38, 0]
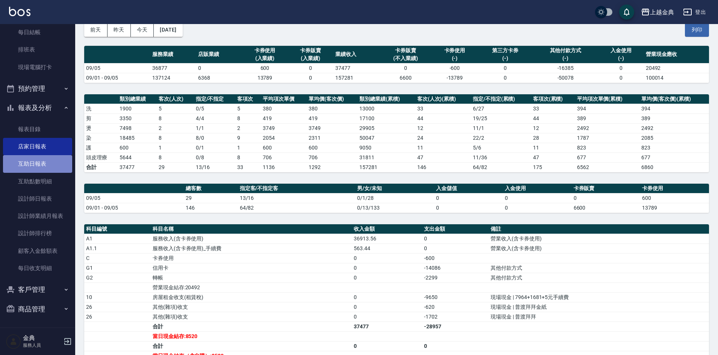
click at [41, 164] on link "互助日報表" at bounding box center [37, 163] width 69 height 17
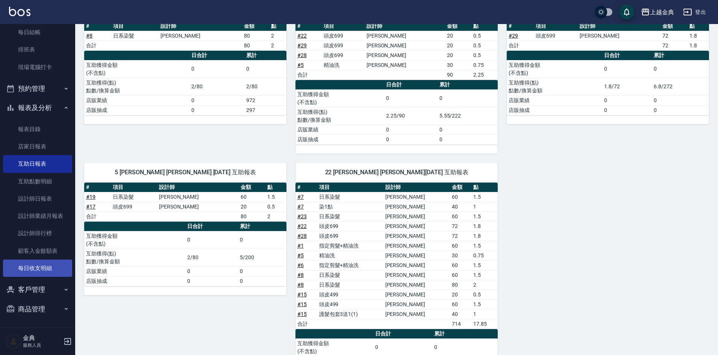
scroll to position [113, 0]
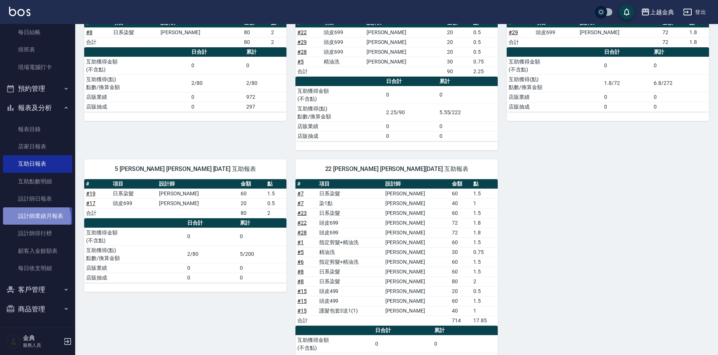
click at [33, 220] on link "設計師業績月報表" at bounding box center [37, 215] width 69 height 17
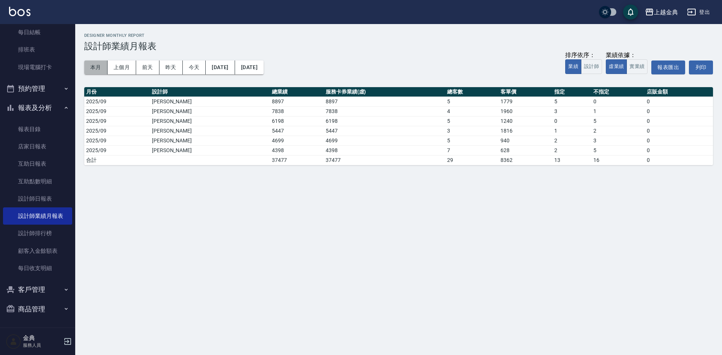
click at [97, 71] on button "本月" at bounding box center [95, 68] width 23 height 14
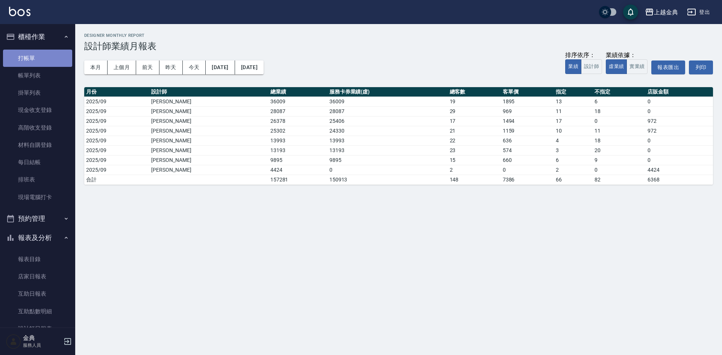
click at [38, 51] on link "打帳單" at bounding box center [37, 58] width 69 height 17
